Goal: Task Accomplishment & Management: Use online tool/utility

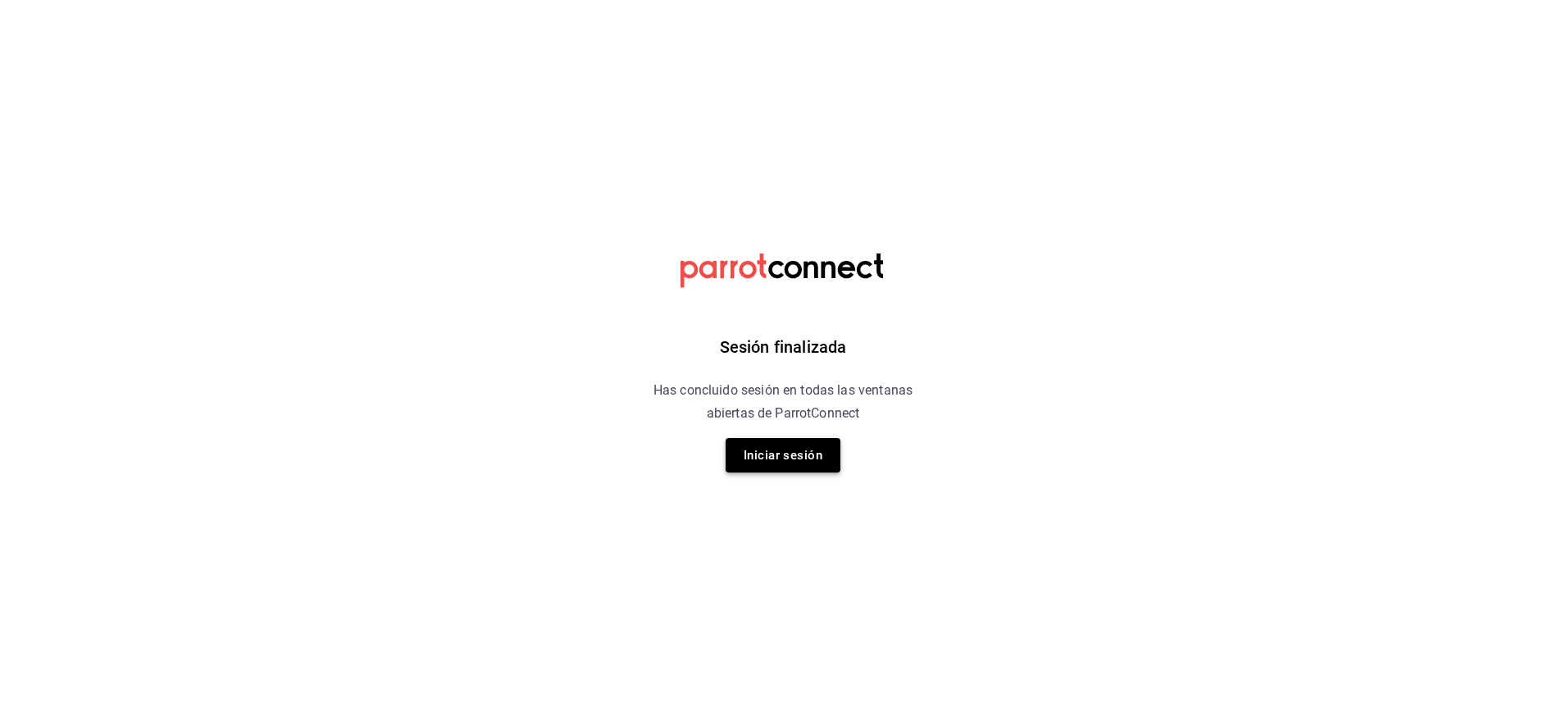
click at [795, 453] on button "Iniciar sesión" at bounding box center [783, 455] width 115 height 34
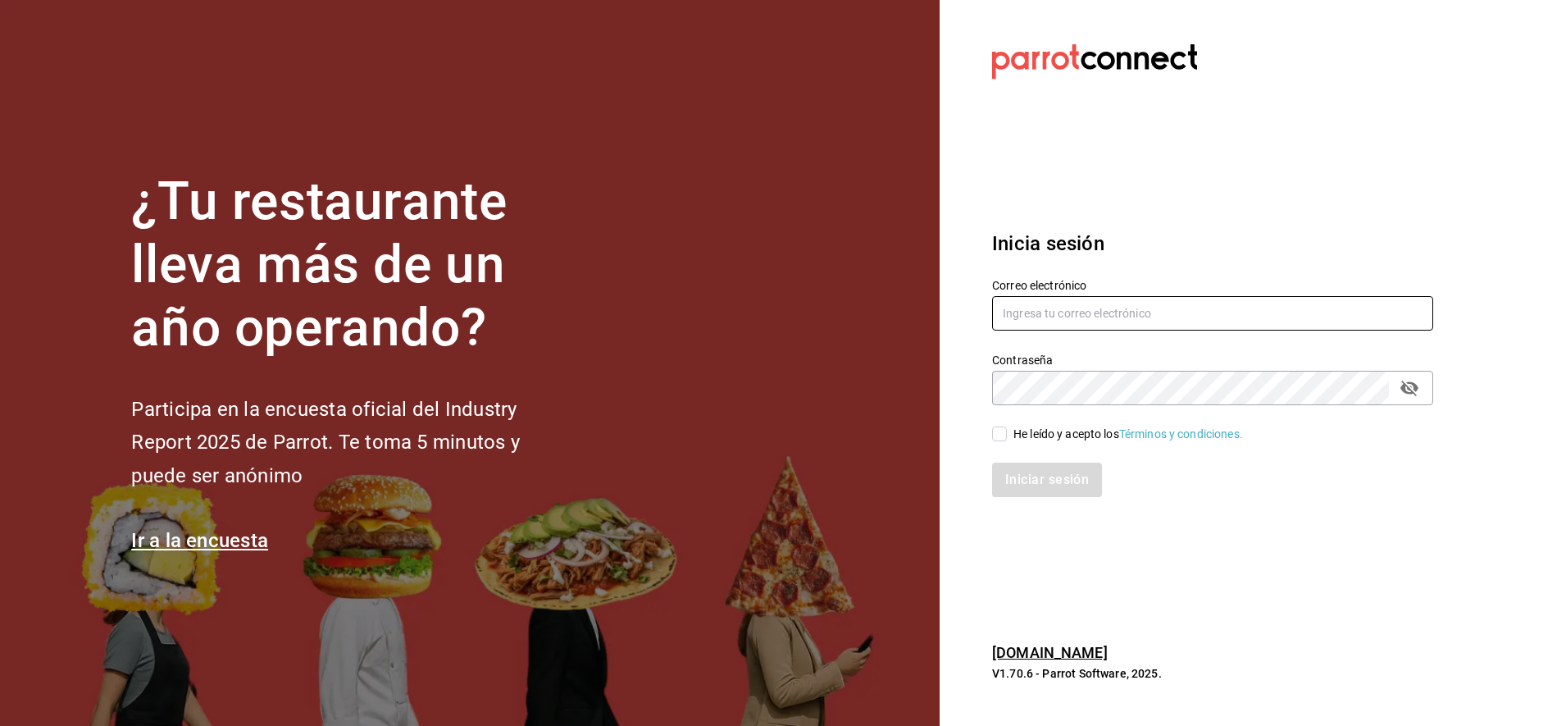
type input "[EMAIL_ADDRESS][DOMAIN_NAME]"
click at [1004, 430] on input "He leído y acepto los Términos y condiciones." at bounding box center [999, 433] width 15 height 15
checkbox input "true"
click at [1046, 480] on button "Iniciar sesión" at bounding box center [1048, 479] width 112 height 34
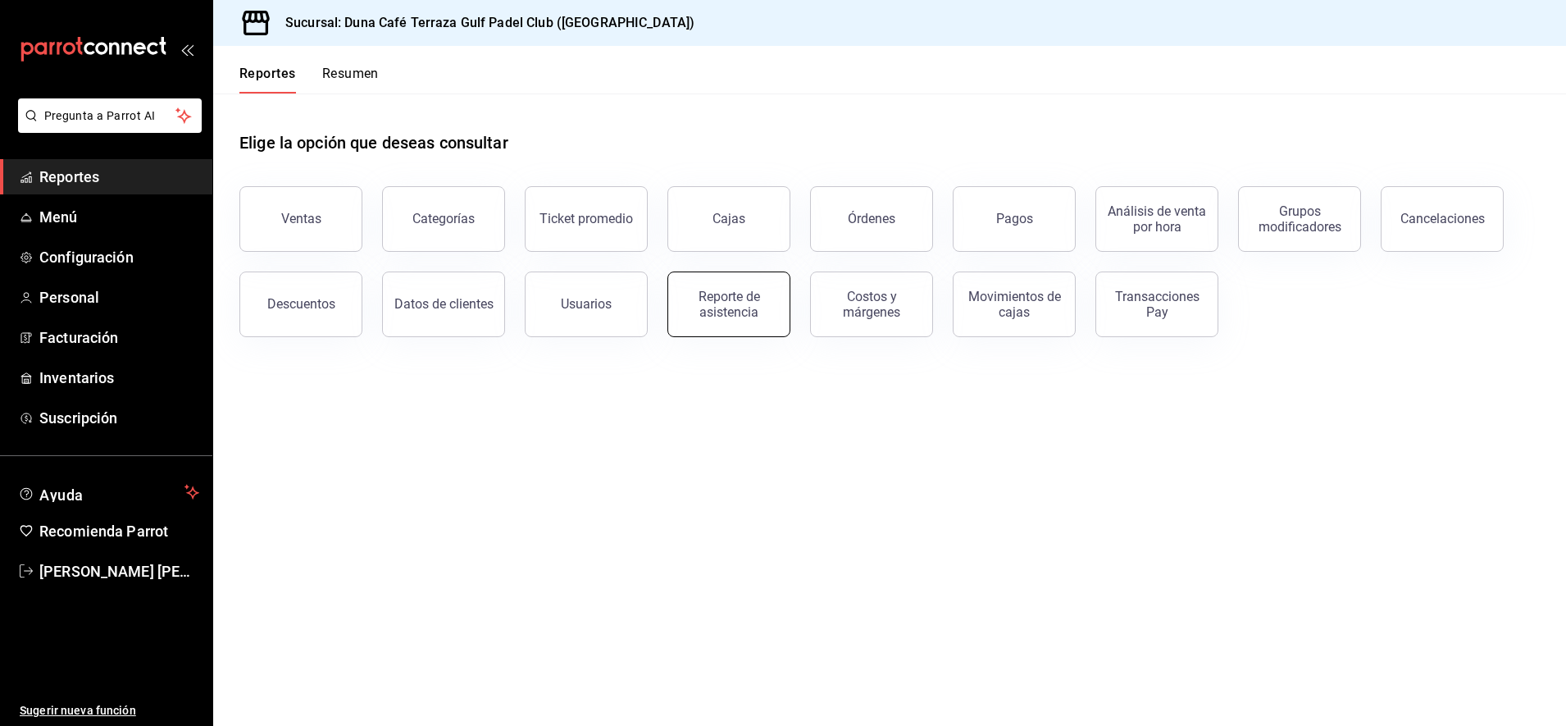
click at [715, 297] on div "Reporte de asistencia" at bounding box center [729, 304] width 102 height 31
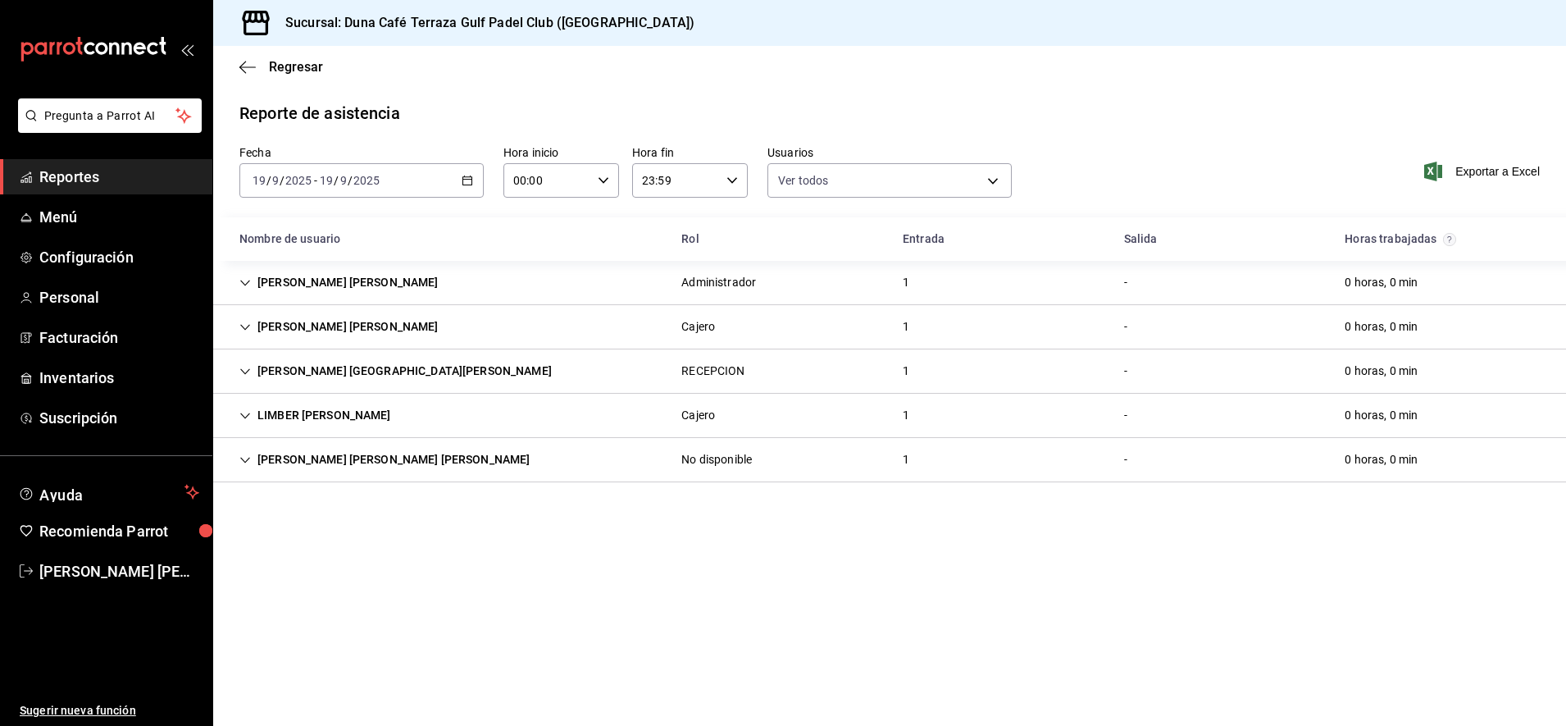
click at [460, 181] on div "2025-09-19 19 / 9 / 2025 - 2025-09-19 19 / 9 / 2025" at bounding box center [361, 180] width 244 height 34
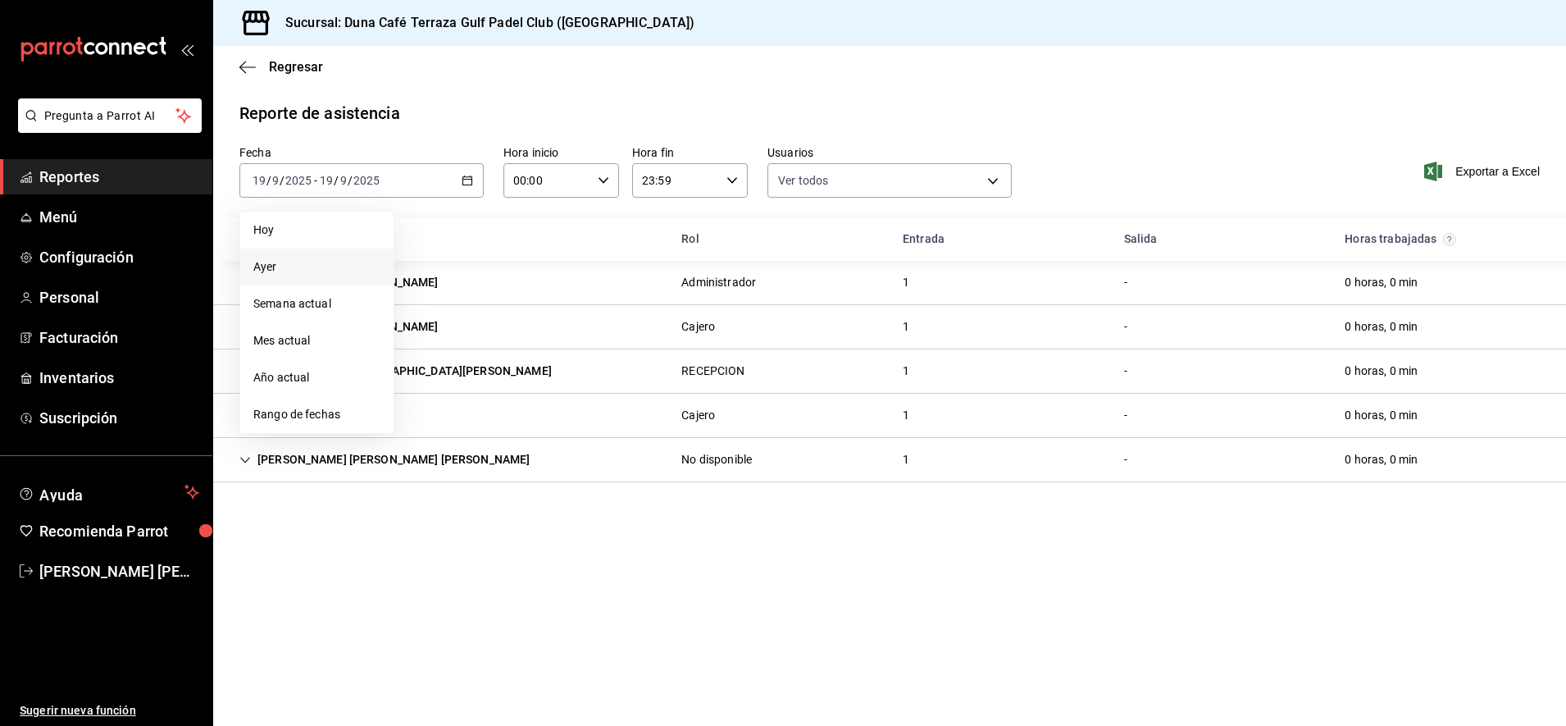
click at [286, 271] on span "Ayer" at bounding box center [316, 266] width 127 height 17
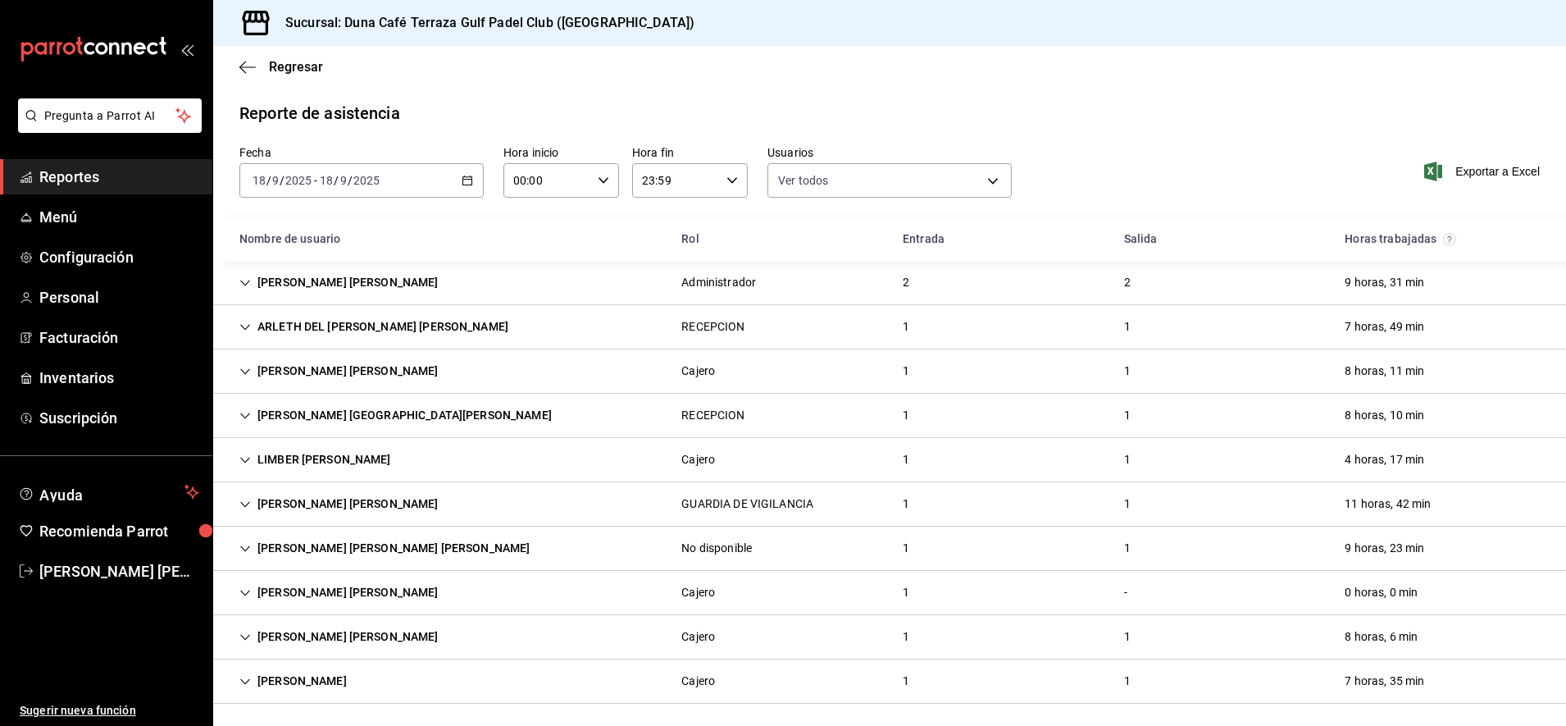
scroll to position [4, 0]
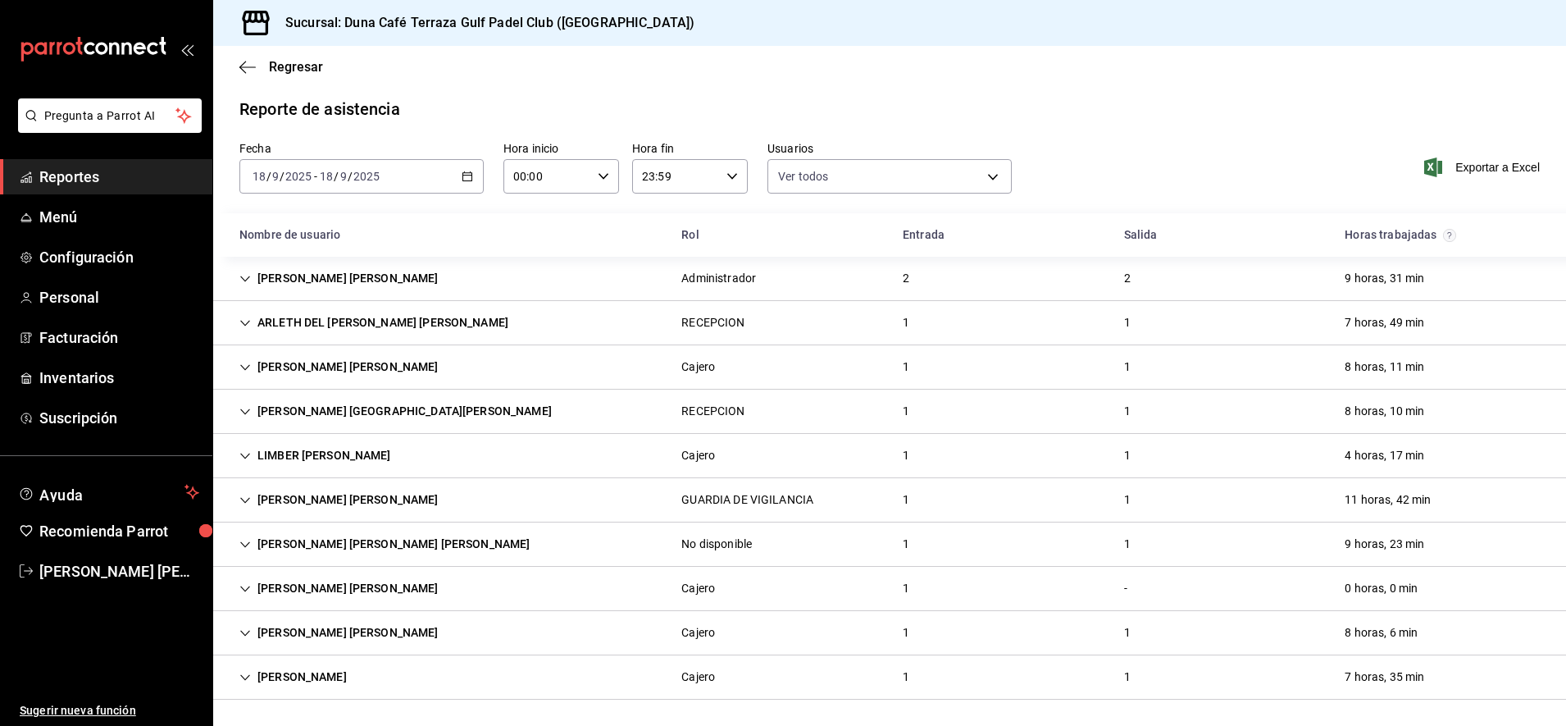
click at [360, 681] on div "Miriam Escribano Rosas" at bounding box center [293, 677] width 134 height 30
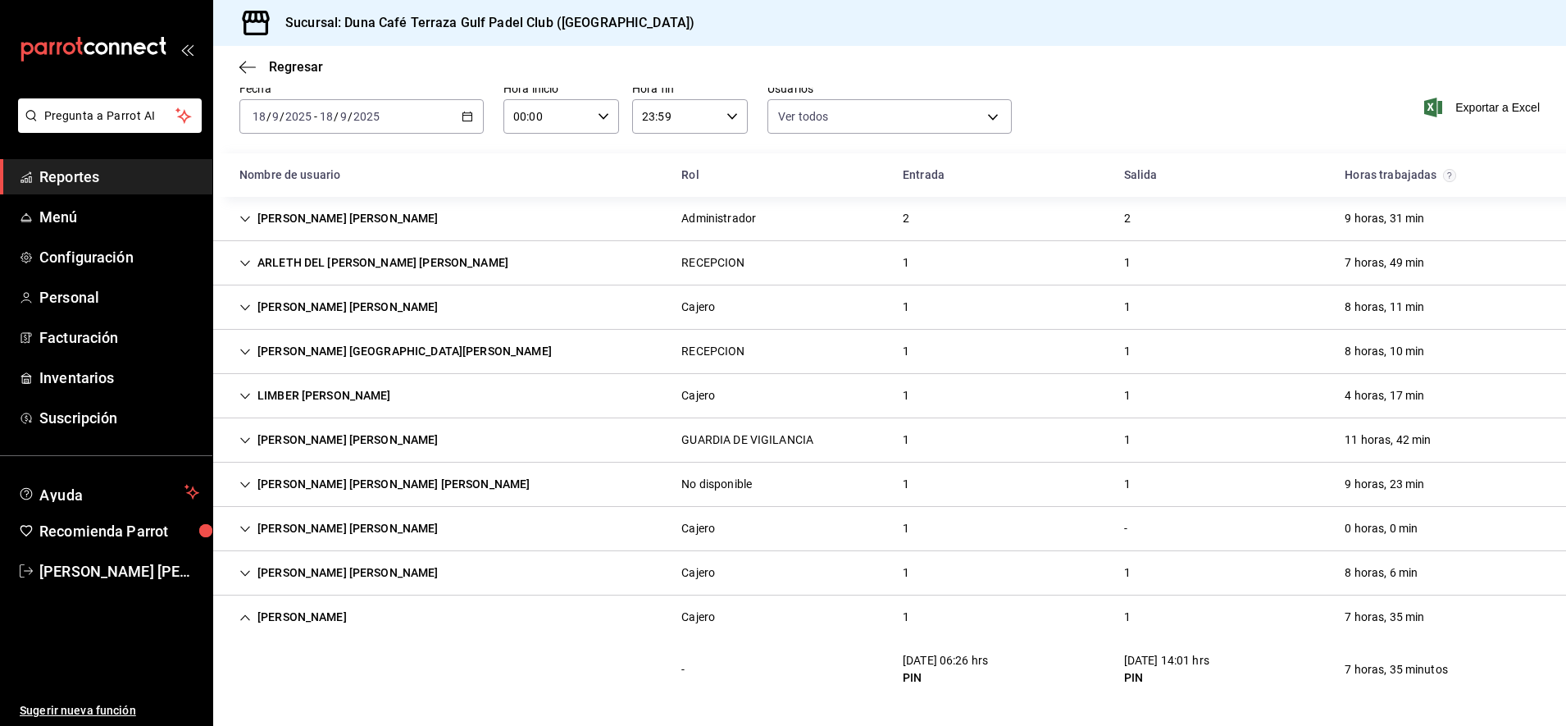
scroll to position [0, 0]
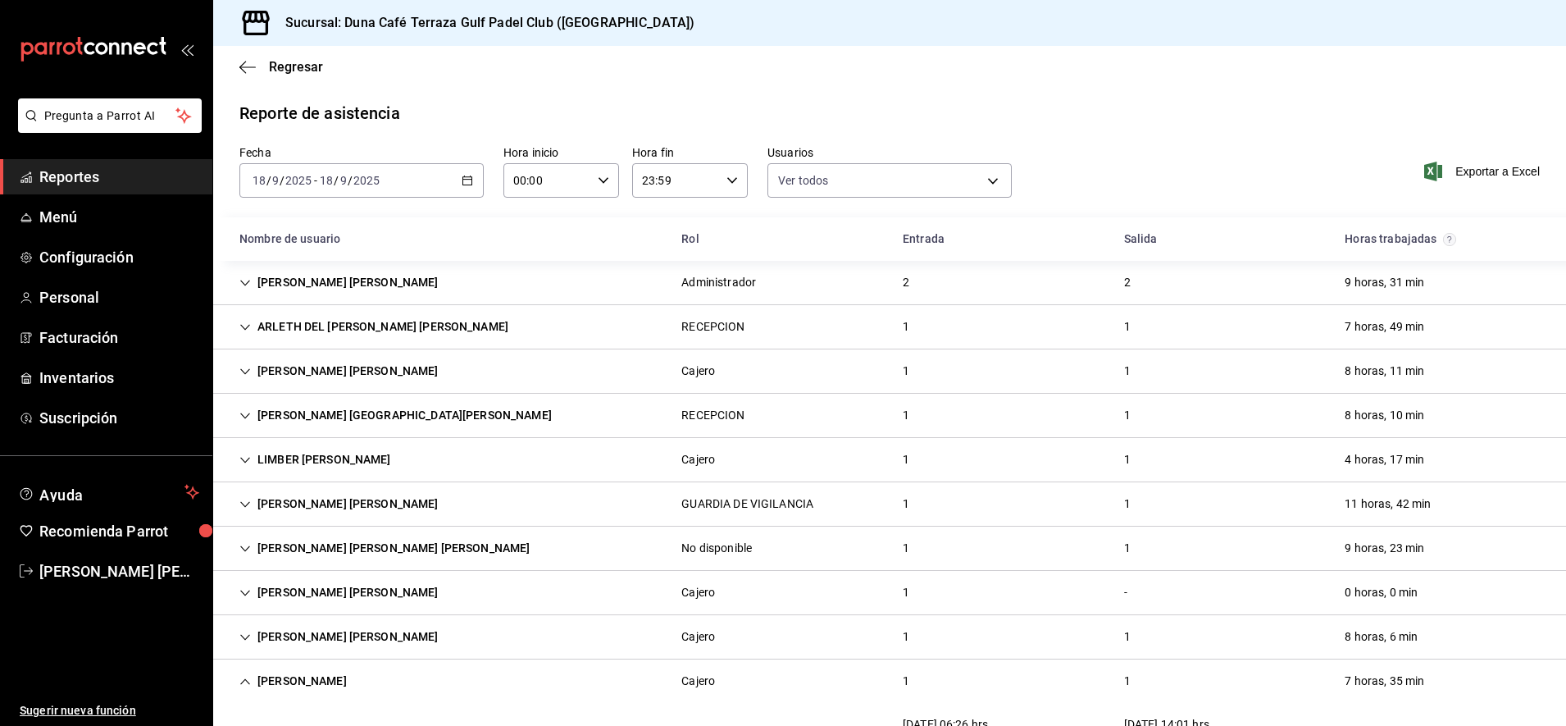
click at [248, 681] on icon "Cell" at bounding box center [244, 681] width 11 height 11
click at [464, 183] on icon "button" at bounding box center [467, 180] width 11 height 11
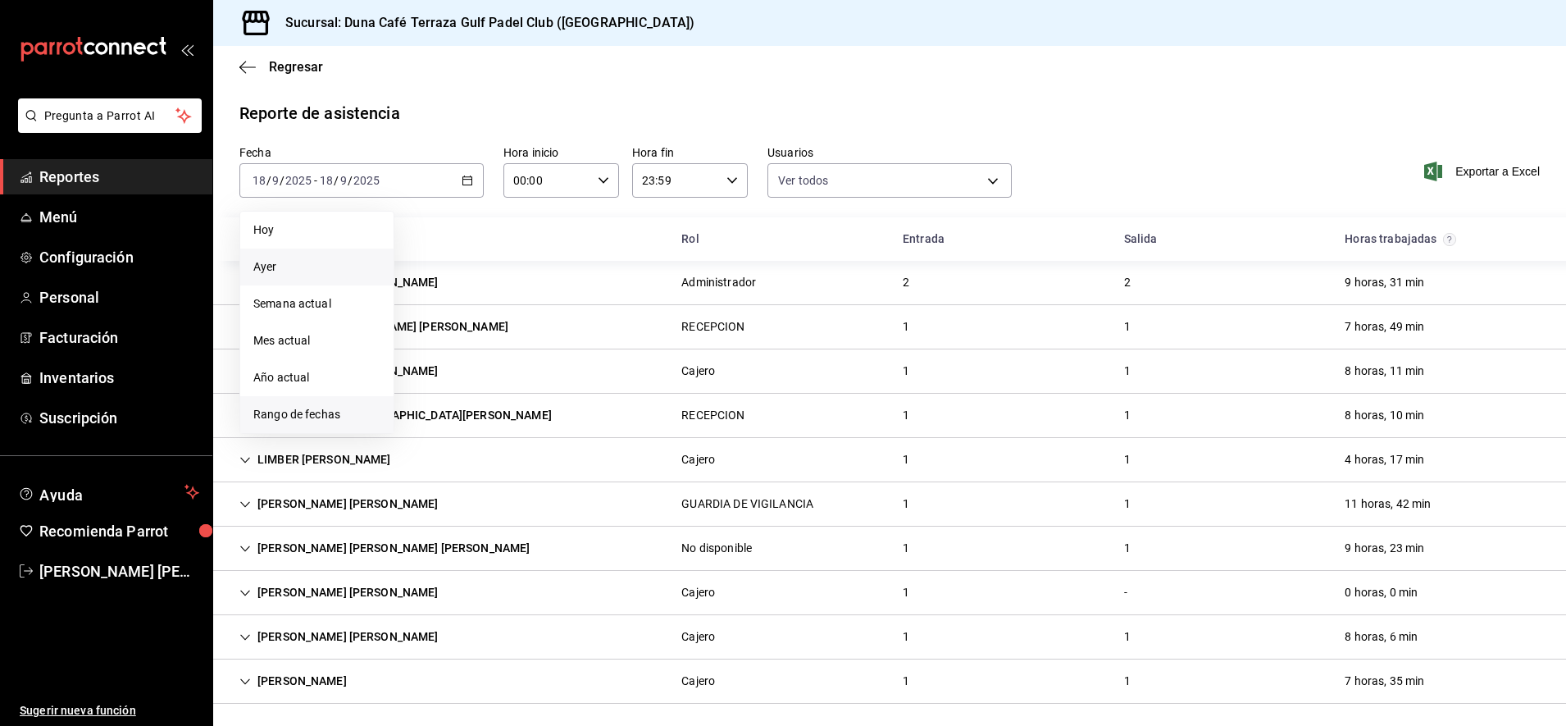
click at [309, 416] on span "Rango de fechas" at bounding box center [316, 414] width 127 height 17
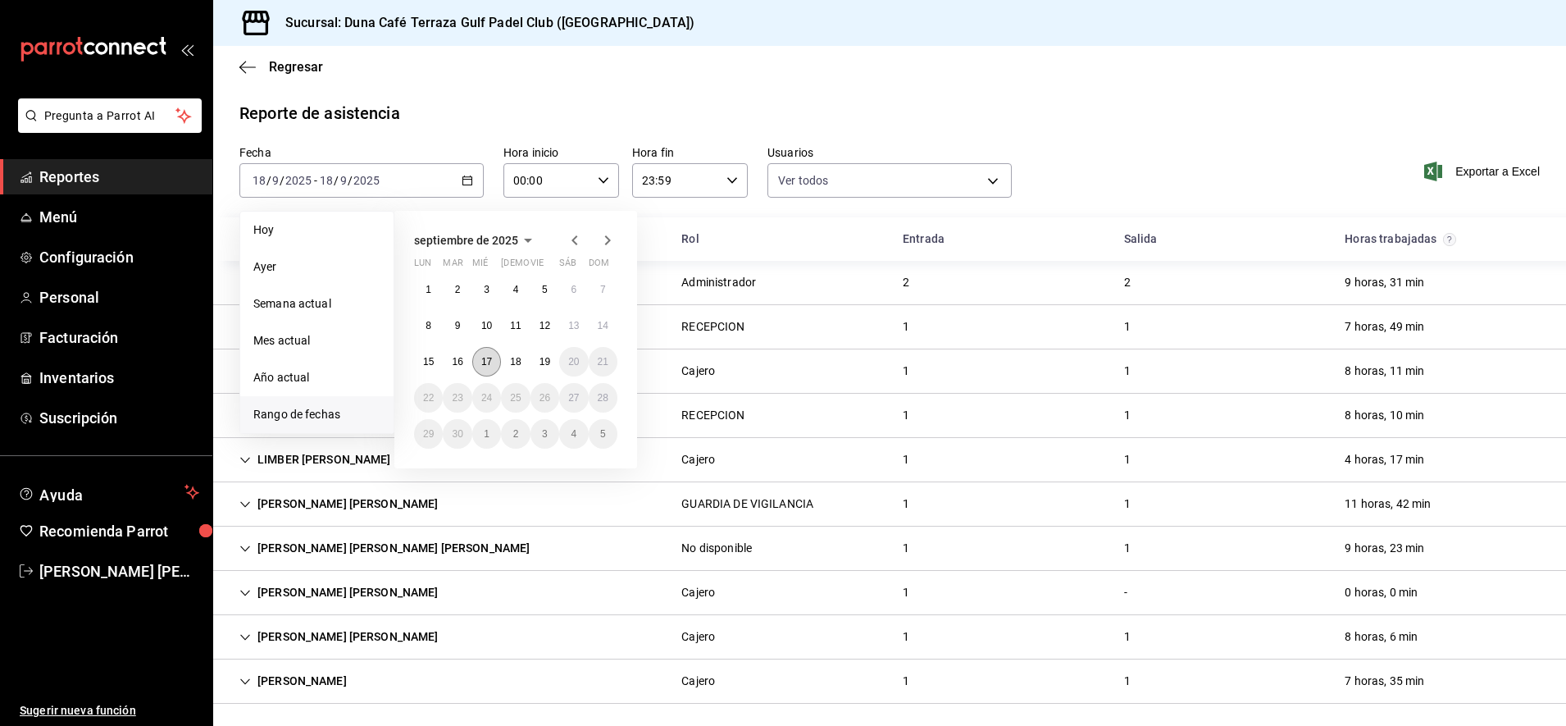
click at [480, 367] on button "17" at bounding box center [486, 362] width 29 height 30
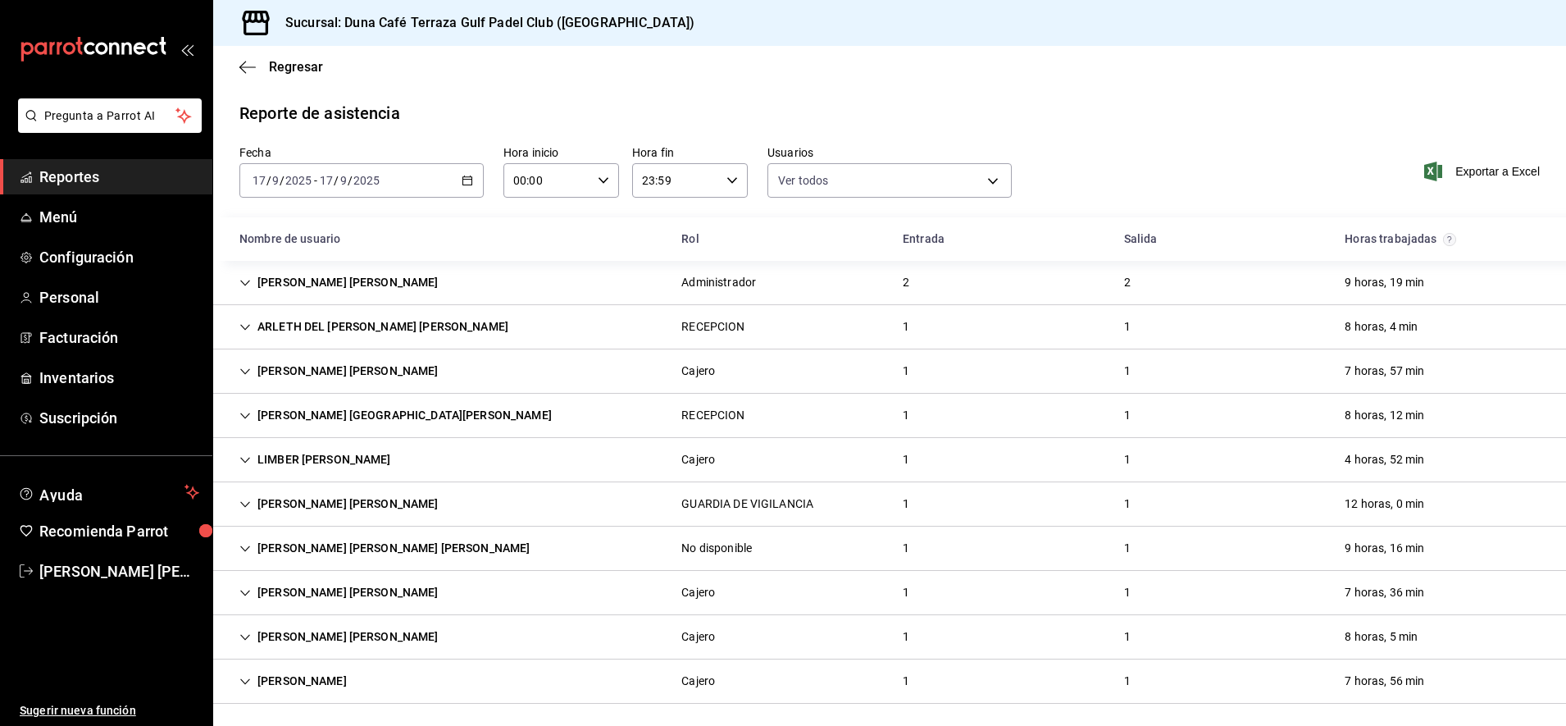
click at [69, 178] on span "Reportes" at bounding box center [119, 177] width 160 height 22
